Goal: Task Accomplishment & Management: Use online tool/utility

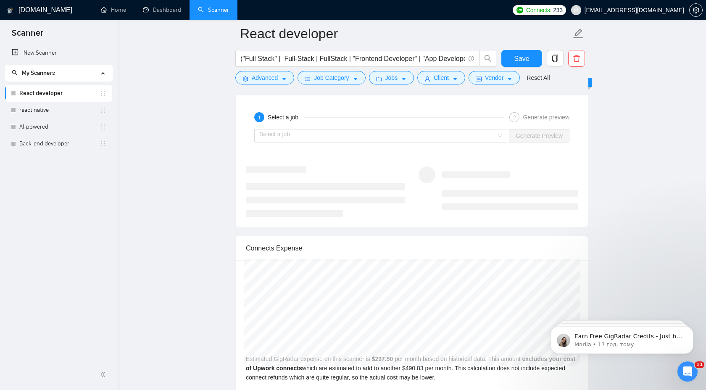
scroll to position [1508, 0]
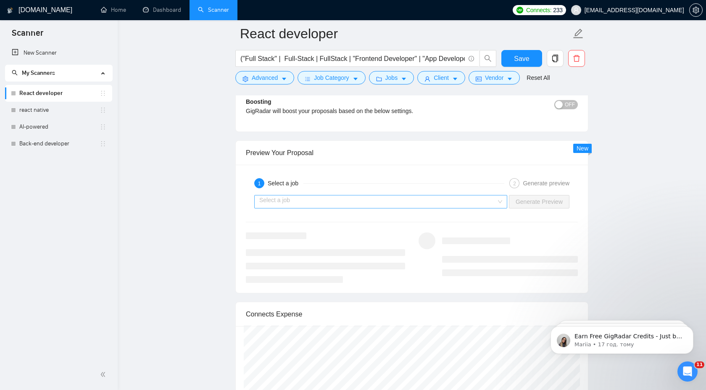
click at [466, 202] on input "search" at bounding box center [377, 201] width 237 height 13
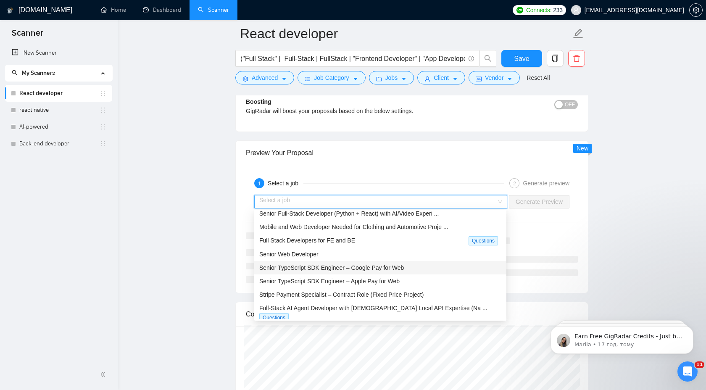
scroll to position [0, 0]
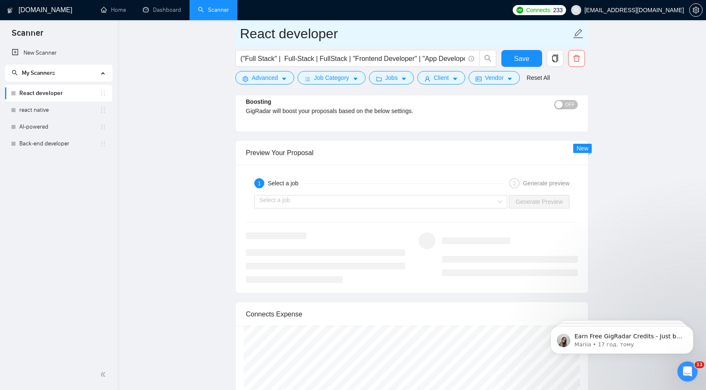
click at [242, 39] on input "React developer" at bounding box center [405, 33] width 331 height 21
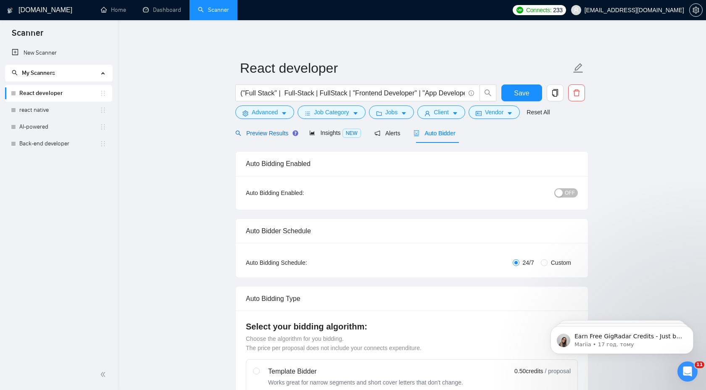
click at [263, 135] on span "Preview Results" at bounding box center [265, 133] width 60 height 7
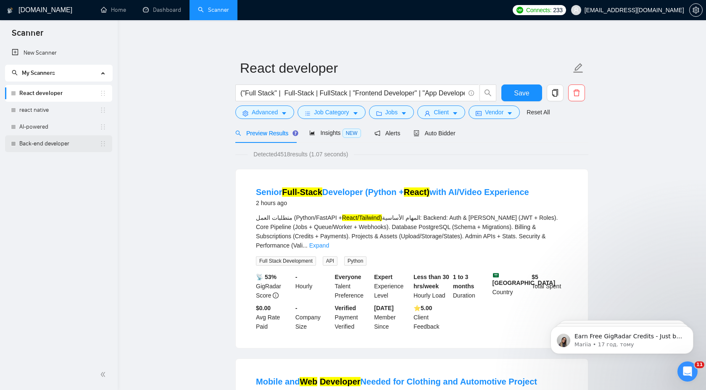
click at [51, 146] on link "Back-end developer" at bounding box center [59, 143] width 80 height 17
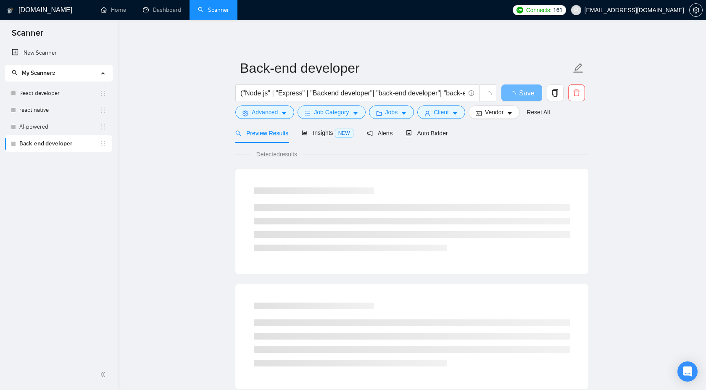
click at [79, 101] on link "React developer" at bounding box center [59, 93] width 80 height 17
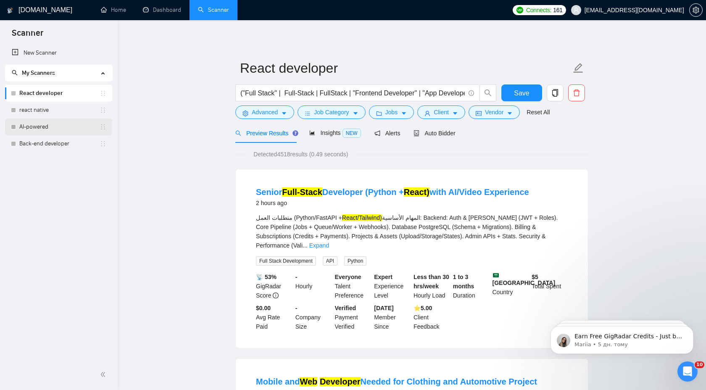
click at [51, 124] on link "AI-powered" at bounding box center [59, 126] width 80 height 17
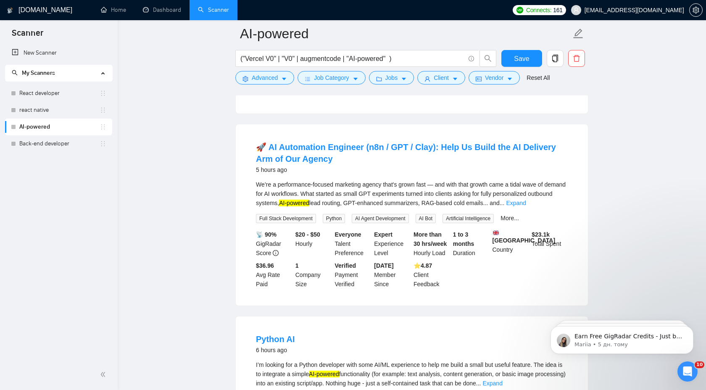
scroll to position [520, 0]
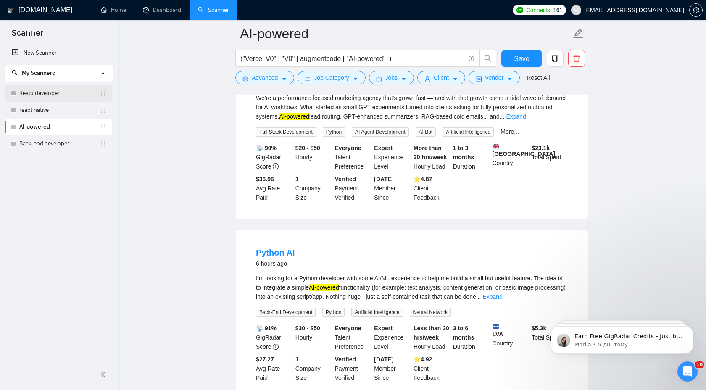
click at [53, 94] on link "React developer" at bounding box center [59, 93] width 80 height 17
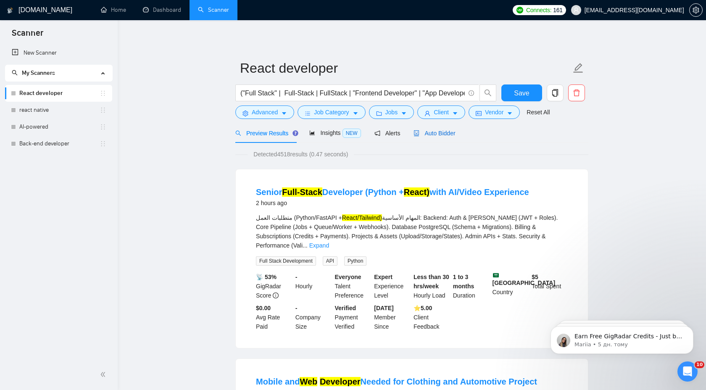
click at [436, 137] on div "Auto Bidder" at bounding box center [434, 133] width 42 height 9
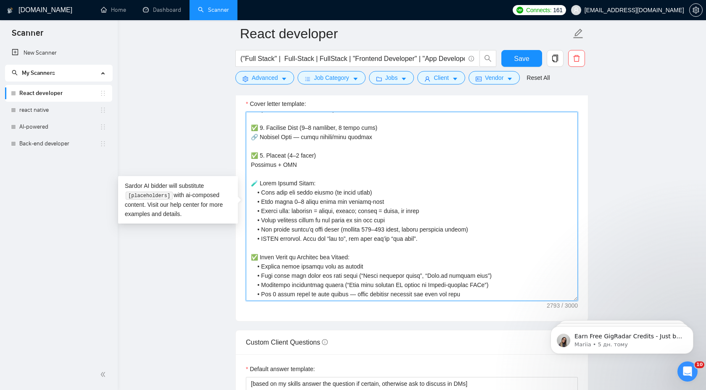
scroll to position [935, 0]
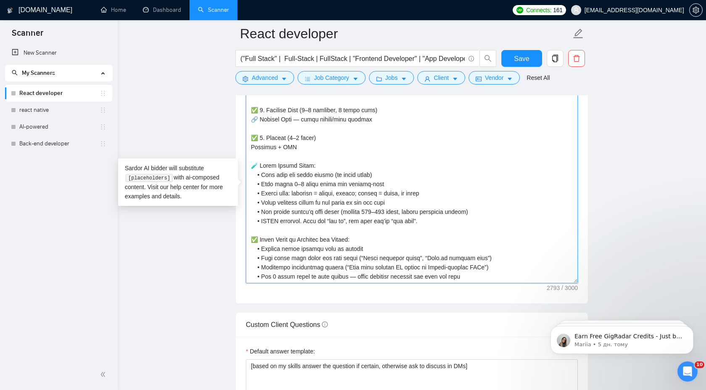
drag, startPoint x: 248, startPoint y: 147, endPoint x: 476, endPoint y: 270, distance: 259.0
click at [476, 270] on textarea "Cover letter template:" at bounding box center [412, 188] width 332 height 189
